Goal: Information Seeking & Learning: Check status

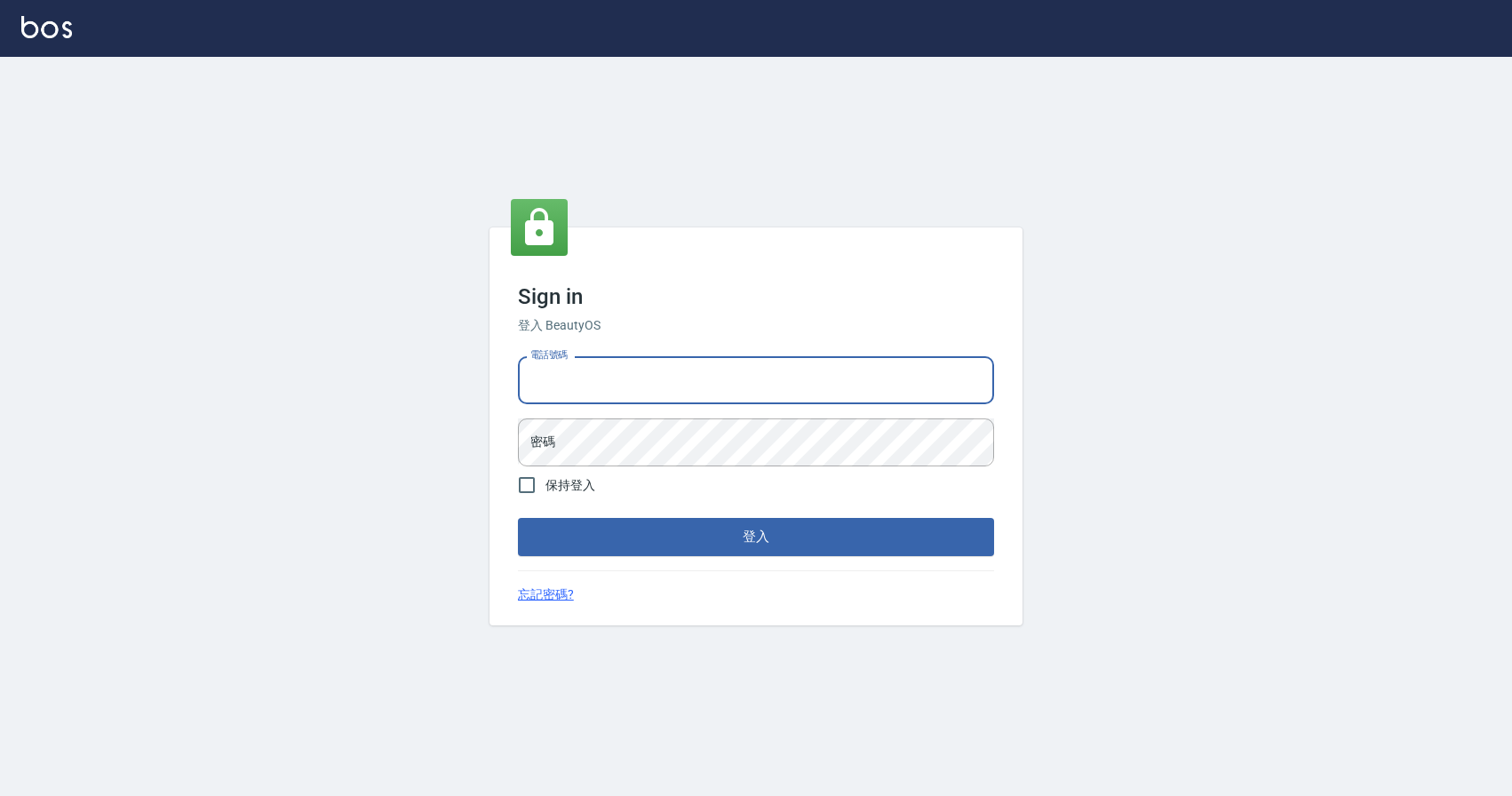
click at [627, 391] on input "電話號碼" at bounding box center [756, 381] width 476 height 48
type input "0424526080"
click at [646, 408] on div "電話號碼 [PHONE_NUMBER] 電話號碼 密碼 密碼" at bounding box center [756, 412] width 491 height 125
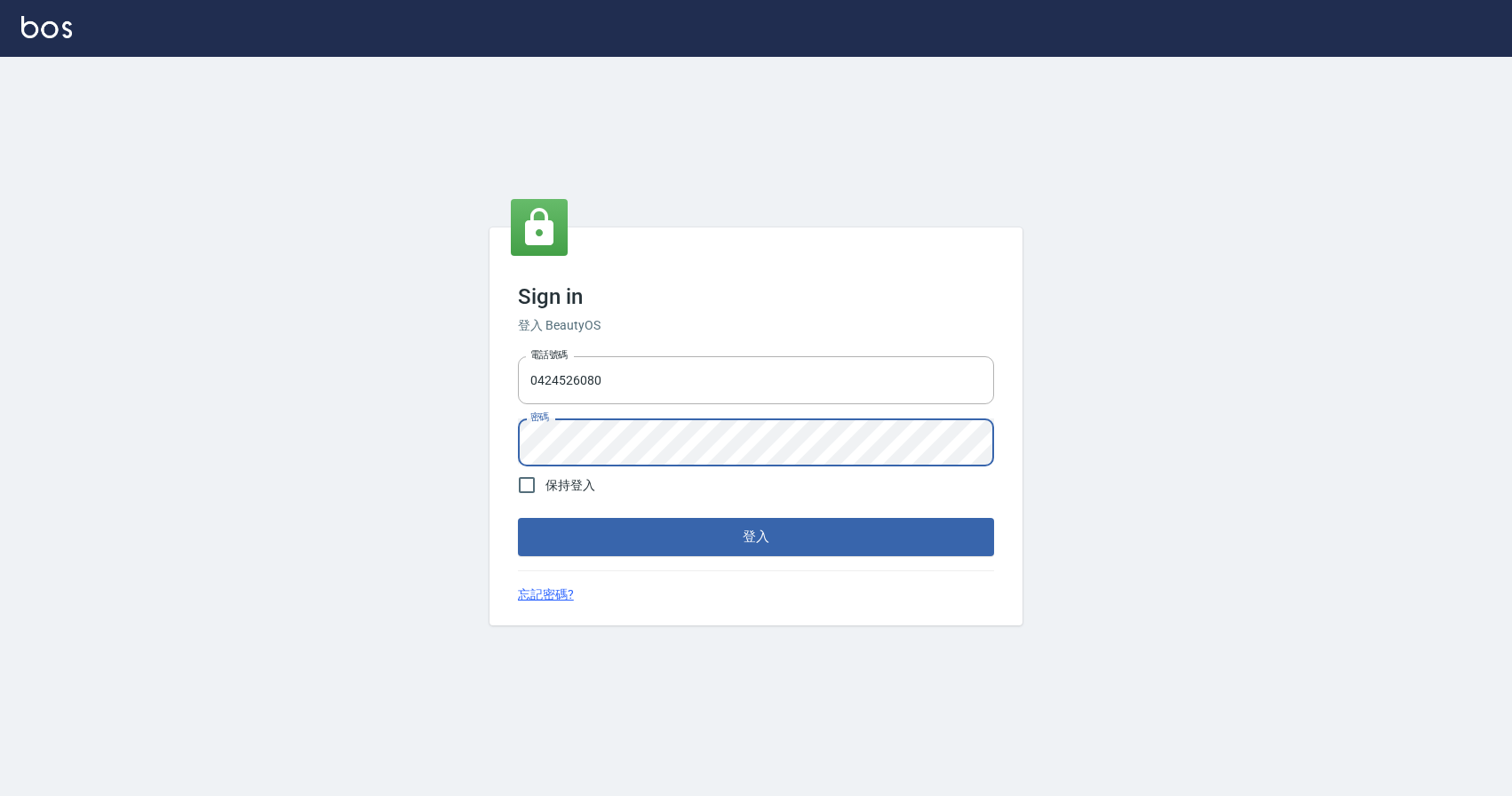
click at [518, 518] on button "登入" at bounding box center [756, 536] width 476 height 38
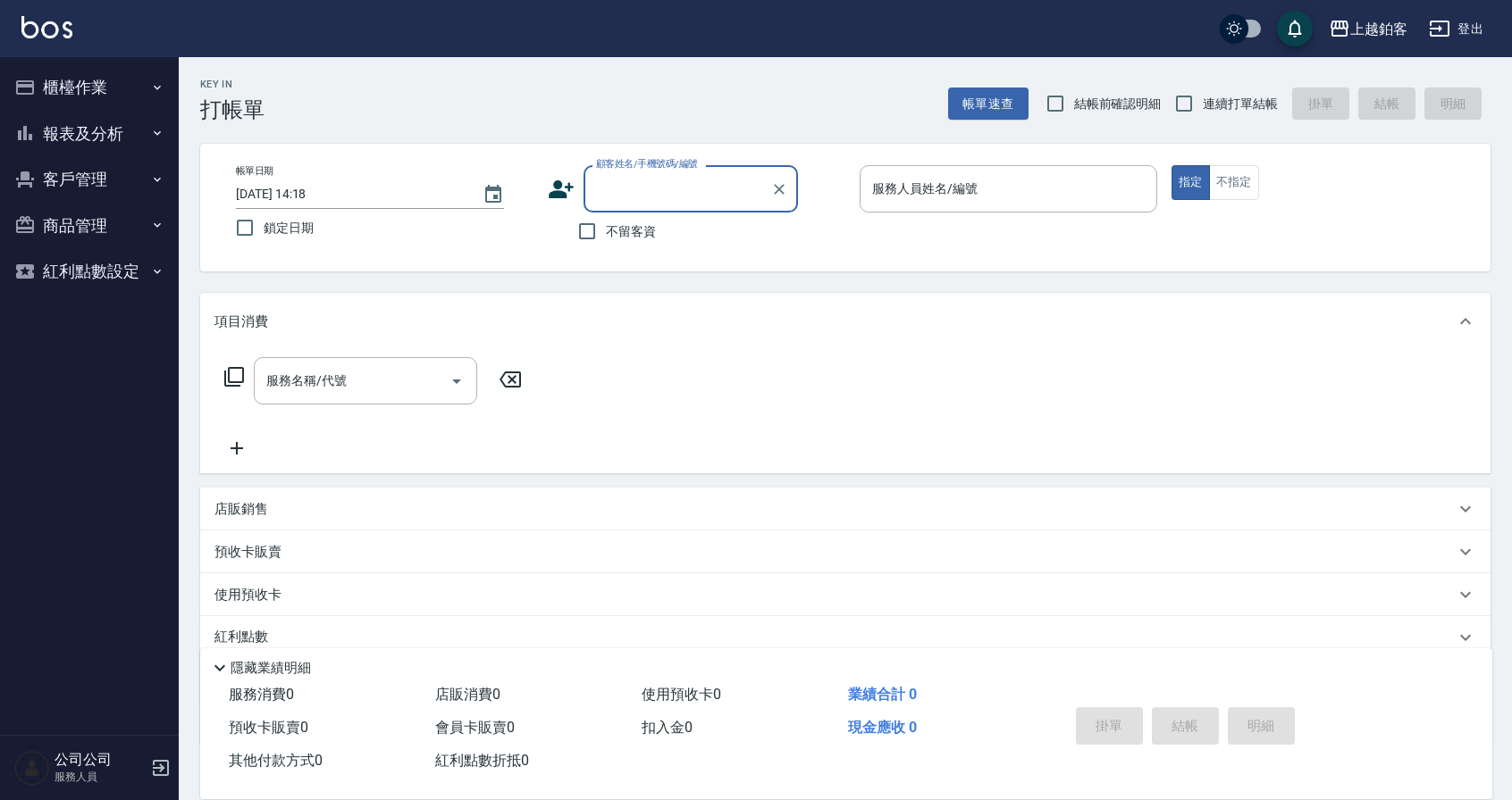
click at [88, 123] on button "報表及分析" at bounding box center [89, 134] width 164 height 46
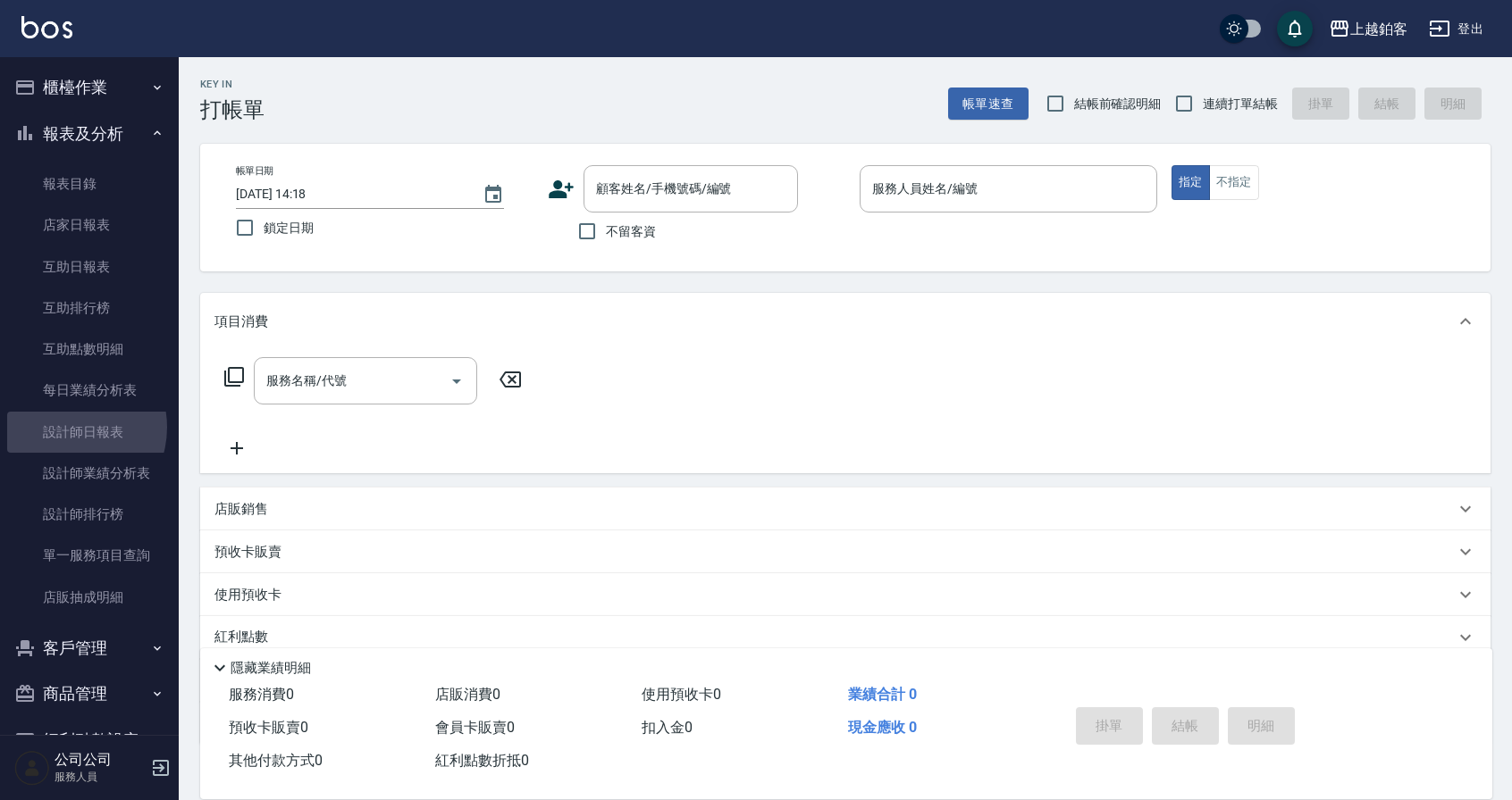
drag, startPoint x: 65, startPoint y: 427, endPoint x: 171, endPoint y: 389, distance: 112.6
click at [65, 428] on link "設計師日報表" at bounding box center [89, 432] width 164 height 41
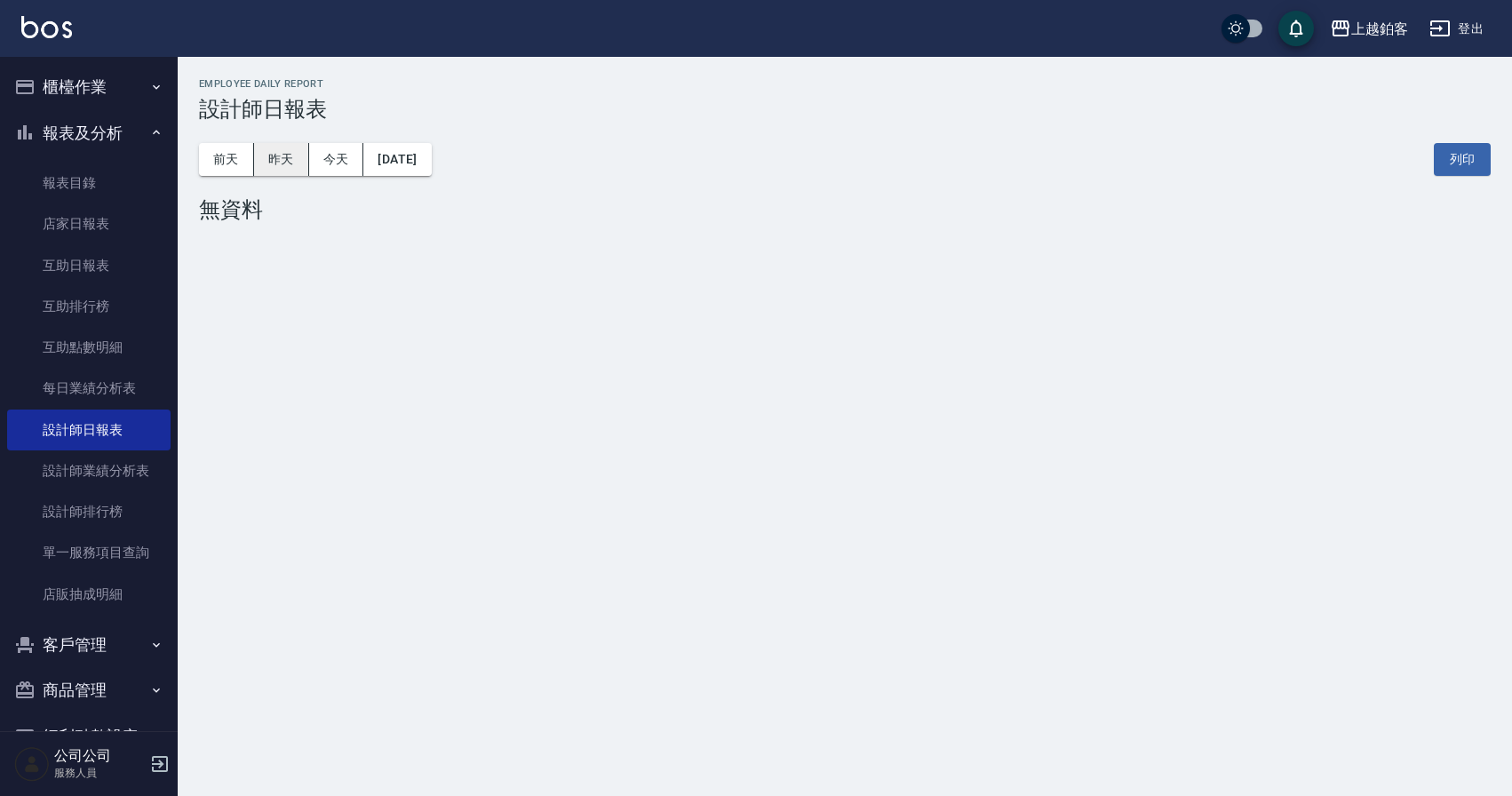
click at [292, 149] on button "昨天" at bounding box center [281, 160] width 55 height 33
